Goal: Task Accomplishment & Management: Use online tool/utility

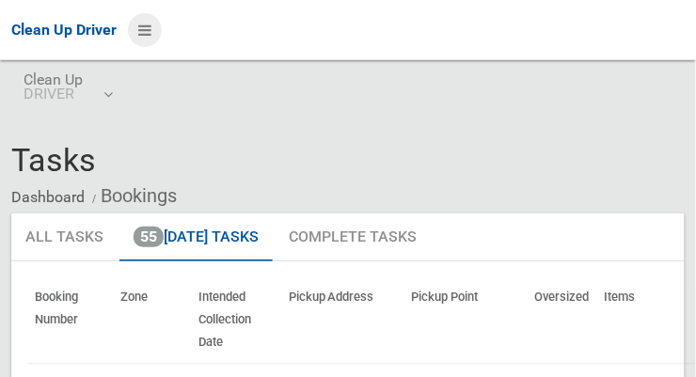
click at [152, 39] on icon at bounding box center [144, 30] width 13 height 32
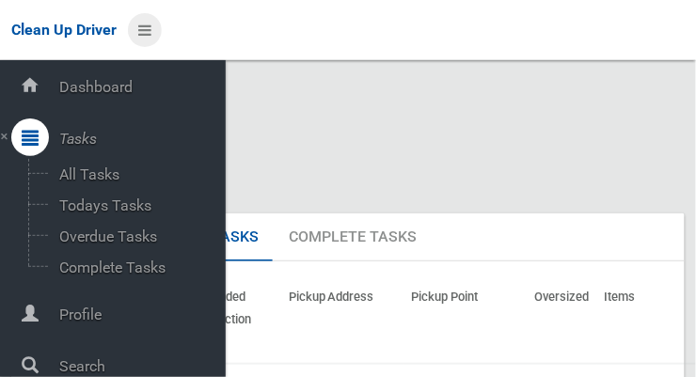
scroll to position [11, 0]
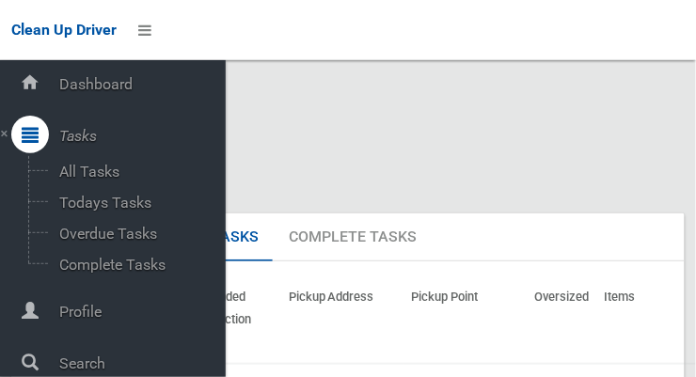
click at [584, 146] on div "Tasks Dashboard Bookings" at bounding box center [348, 178] width 674 height 71
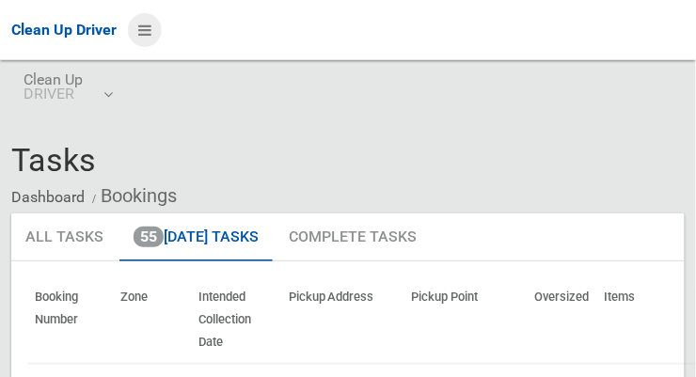
click at [152, 39] on icon at bounding box center [144, 30] width 13 height 32
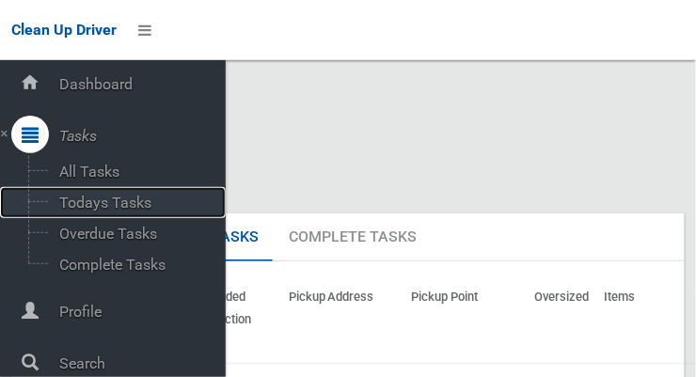
click at [78, 206] on span "Todays Tasks" at bounding box center [132, 203] width 156 height 18
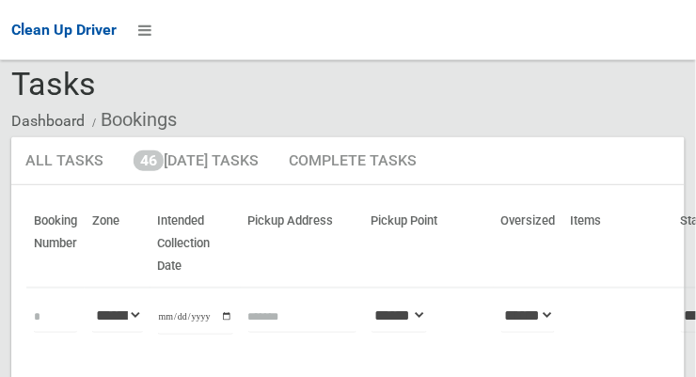
scroll to position [76, 0]
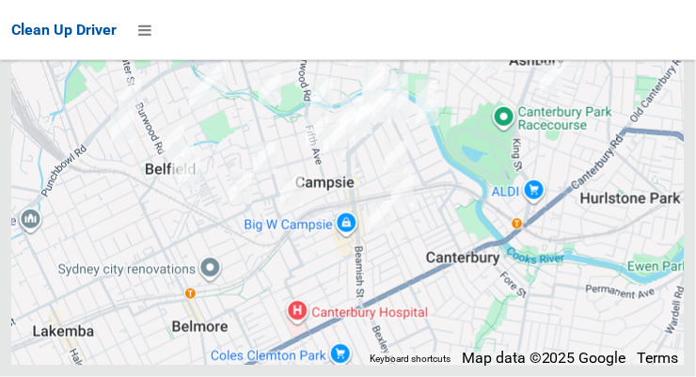
scroll to position [11792, 0]
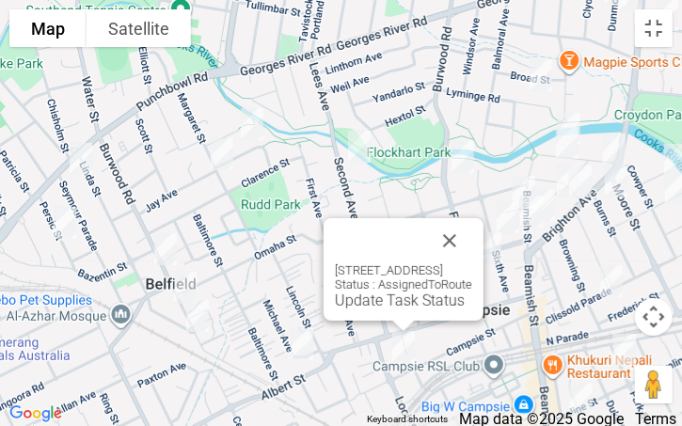
click at [472, 229] on button "Close" at bounding box center [449, 240] width 45 height 45
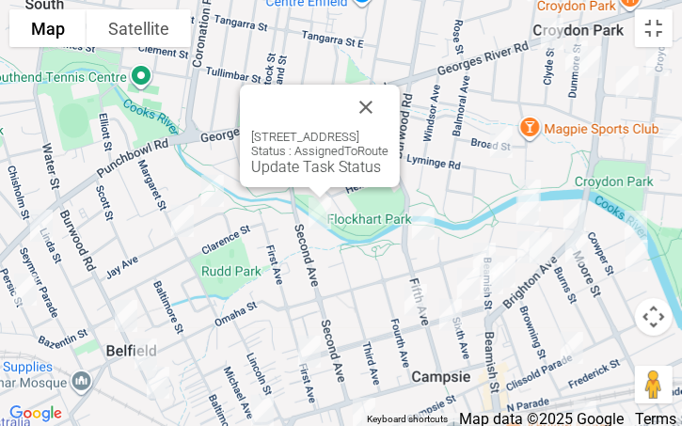
click at [389, 104] on button "Close" at bounding box center [366, 107] width 45 height 45
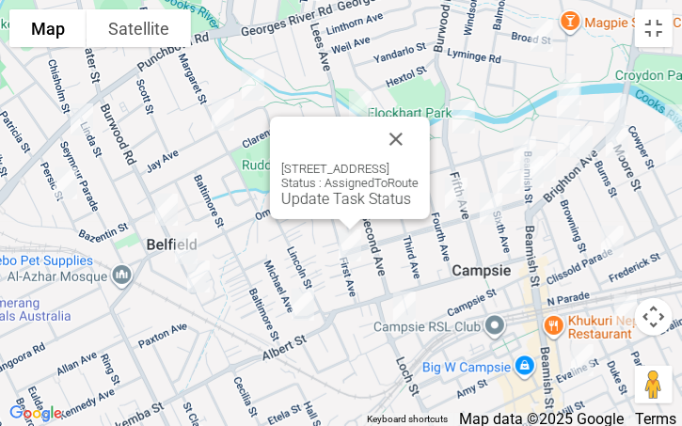
click at [419, 144] on button "Close" at bounding box center [396, 139] width 45 height 45
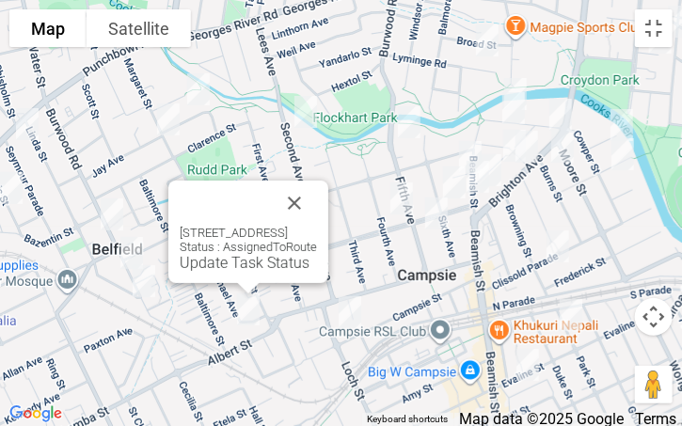
click at [317, 191] on button "Close" at bounding box center [294, 203] width 45 height 45
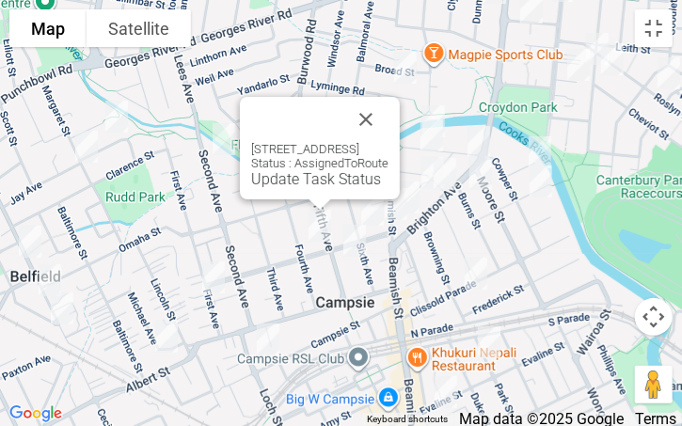
click at [389, 129] on button "Close" at bounding box center [366, 119] width 45 height 45
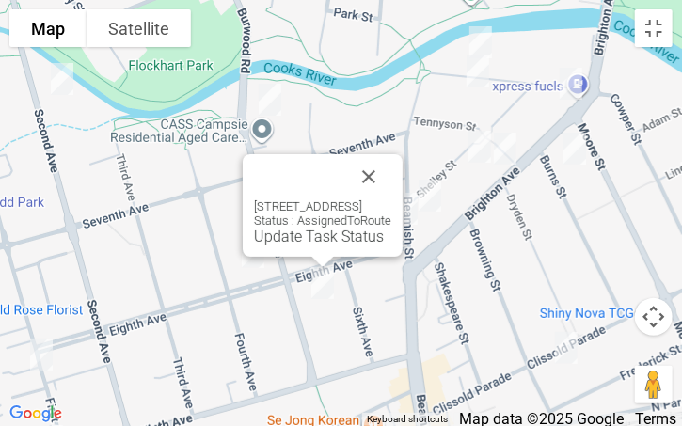
click at [391, 177] on button "Close" at bounding box center [368, 176] width 45 height 45
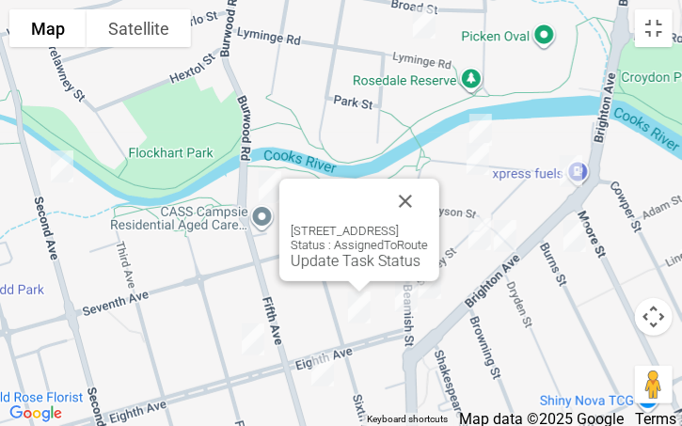
click at [428, 187] on button "Close" at bounding box center [405, 201] width 45 height 45
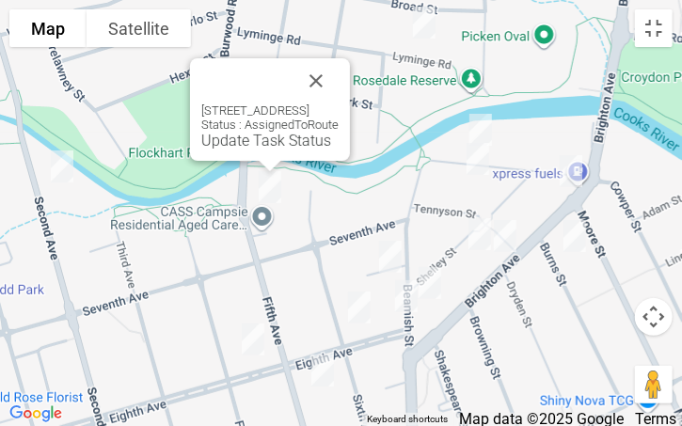
click at [339, 83] on button "Close" at bounding box center [316, 80] width 45 height 45
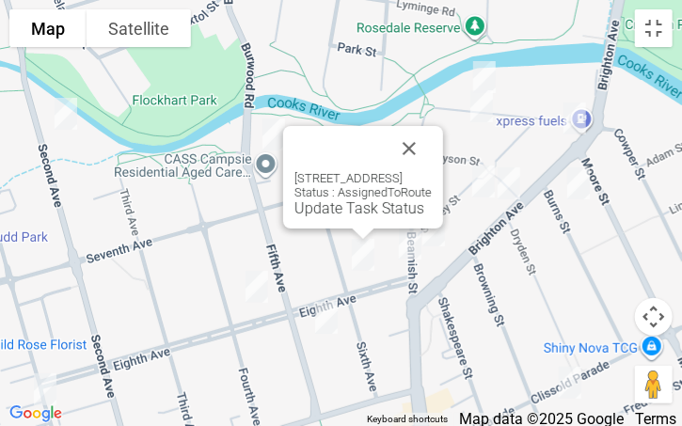
click at [432, 151] on button "Close" at bounding box center [409, 148] width 45 height 45
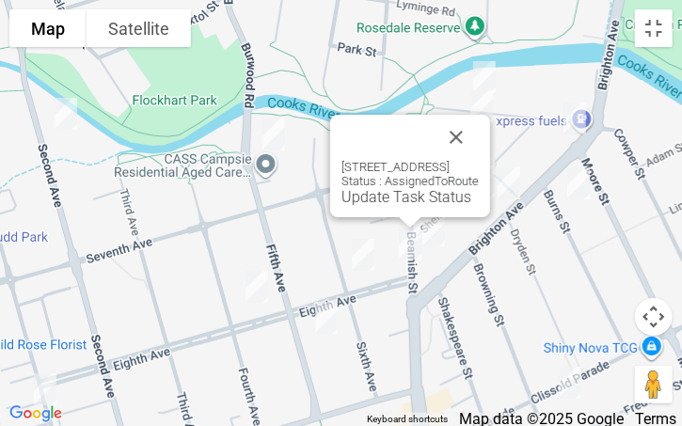
click at [479, 122] on button "Close" at bounding box center [456, 137] width 45 height 45
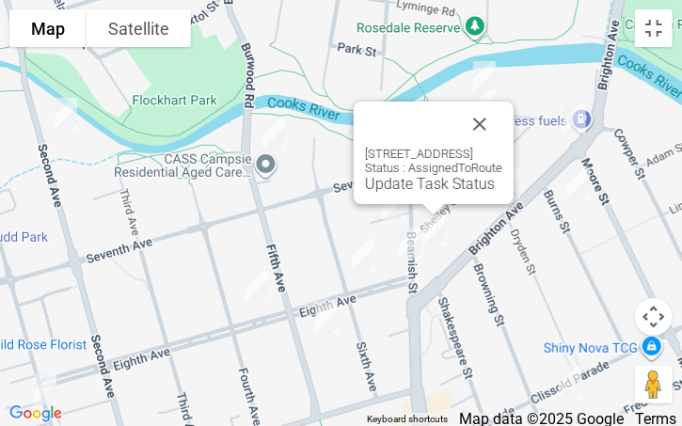
click at [503, 125] on button "Close" at bounding box center [479, 124] width 45 height 45
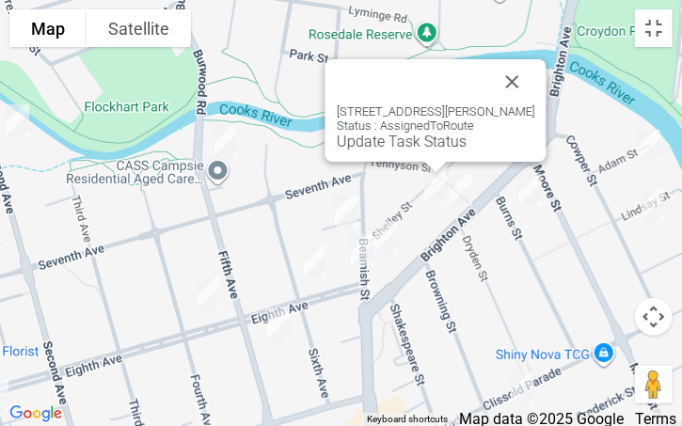
click at [516, 78] on button "Close" at bounding box center [511, 81] width 45 height 45
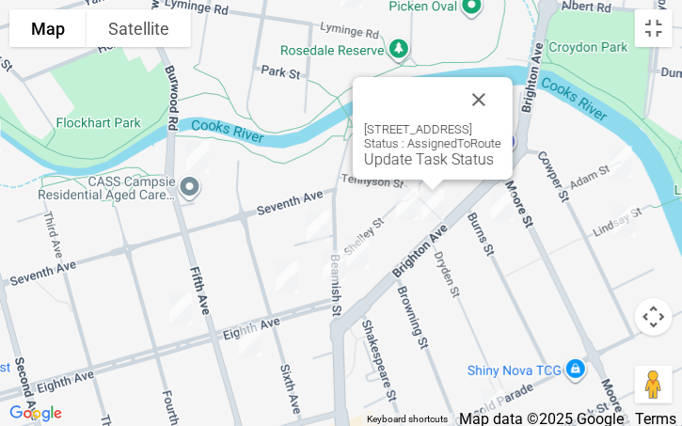
click at [502, 105] on button "Close" at bounding box center [478, 99] width 45 height 45
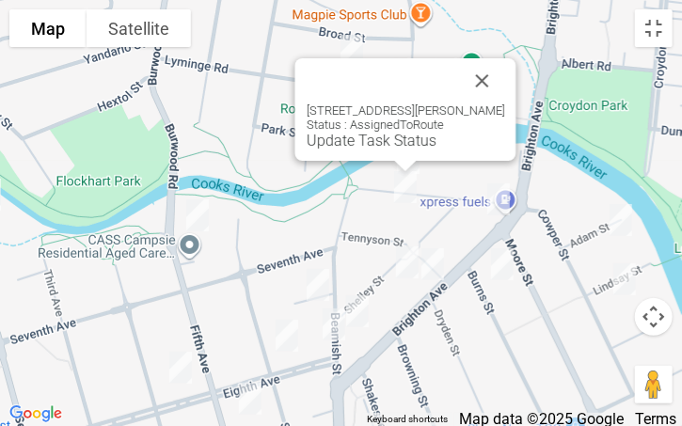
click at [497, 74] on button "Close" at bounding box center [481, 80] width 45 height 45
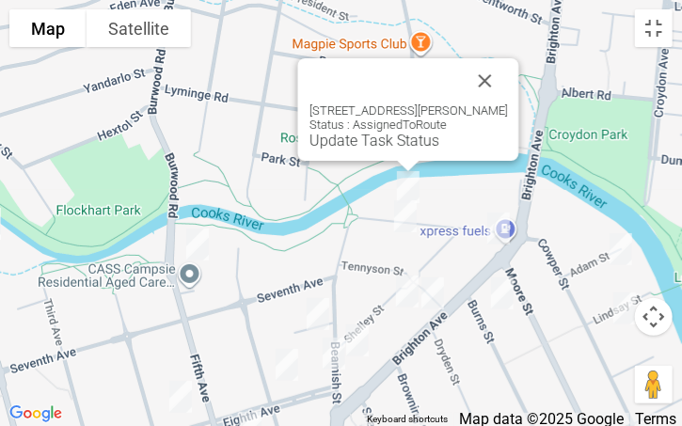
click at [494, 73] on button "Close" at bounding box center [484, 80] width 45 height 45
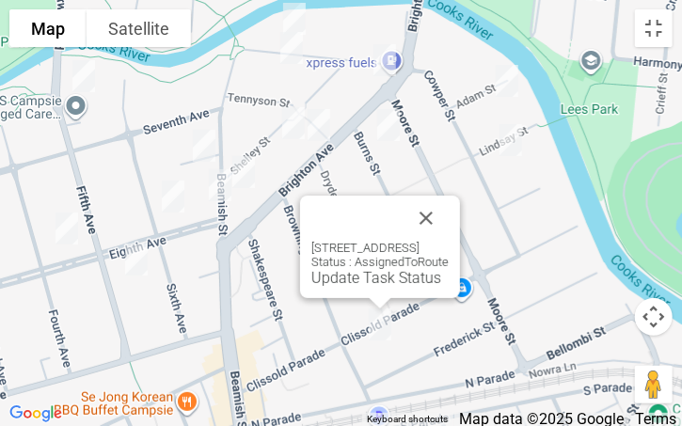
click at [449, 218] on button "Close" at bounding box center [426, 218] width 45 height 45
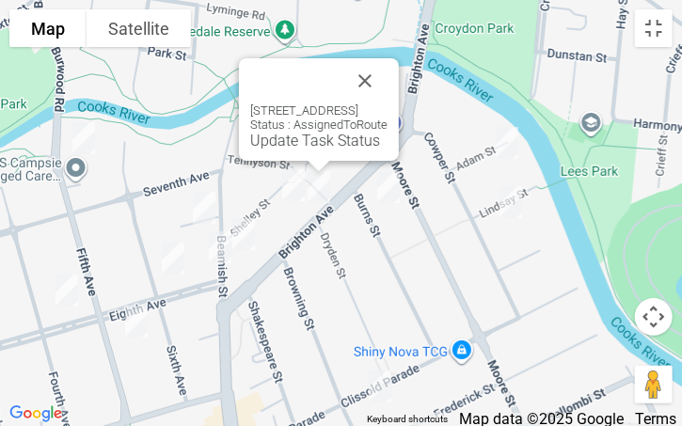
click at [388, 79] on button "Close" at bounding box center [365, 80] width 45 height 45
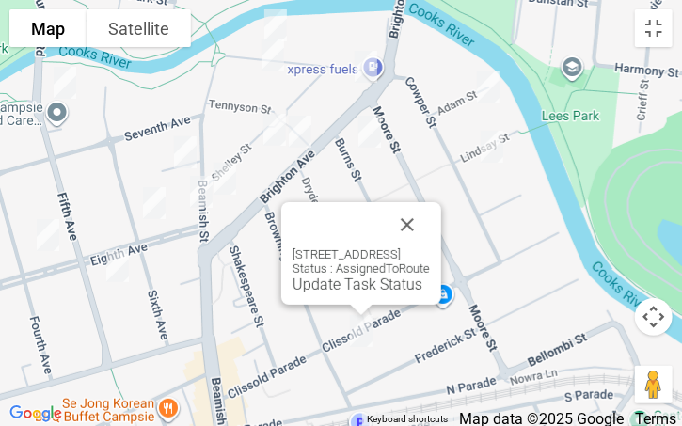
click at [430, 218] on button "Close" at bounding box center [407, 224] width 45 height 45
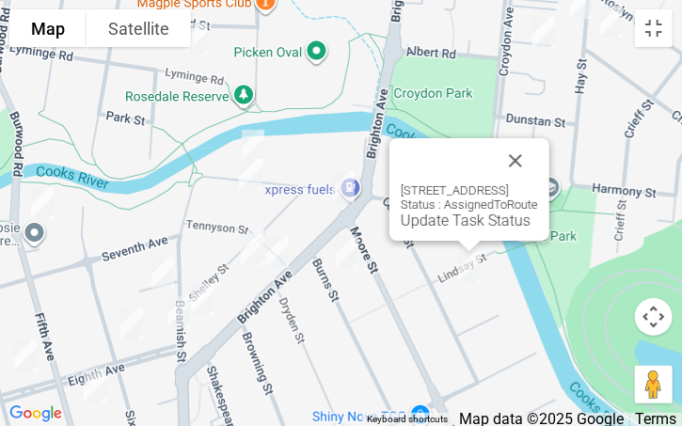
click at [538, 152] on button "Close" at bounding box center [515, 160] width 45 height 45
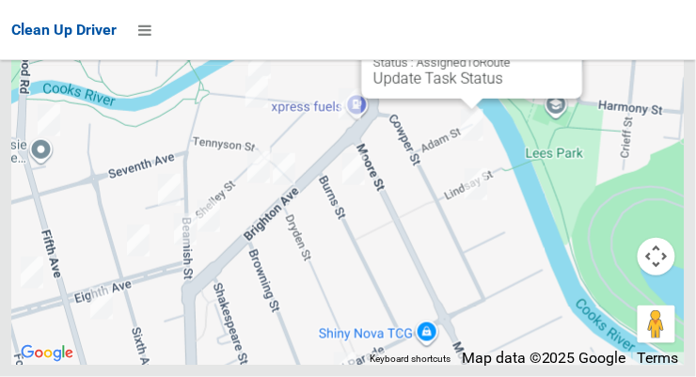
click at [543, 41] on button "Close" at bounding box center [549, 18] width 45 height 45
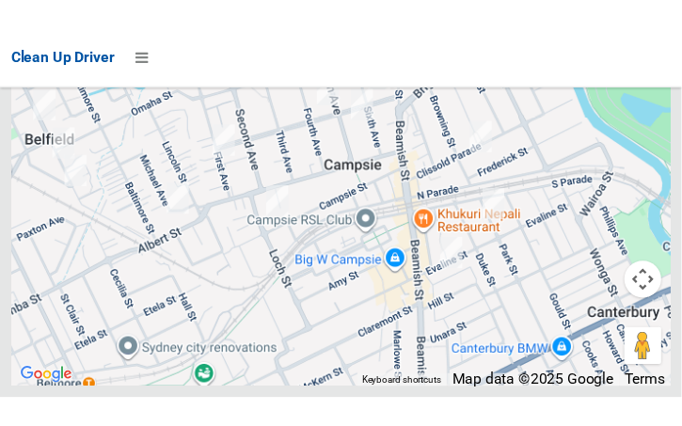
scroll to position [11772, 0]
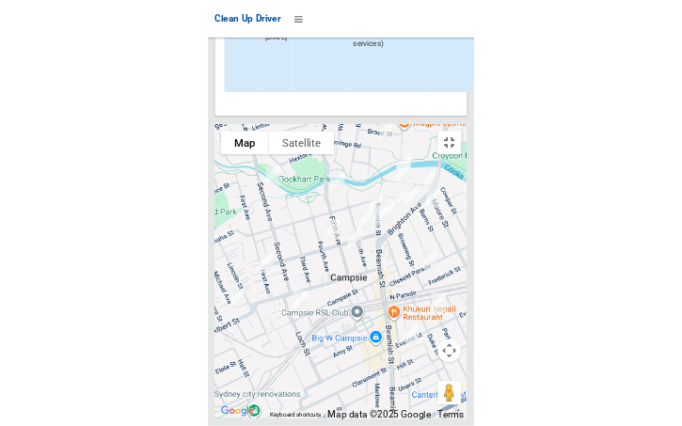
scroll to position [11722, 0]
